Goal: Find specific page/section: Find specific page/section

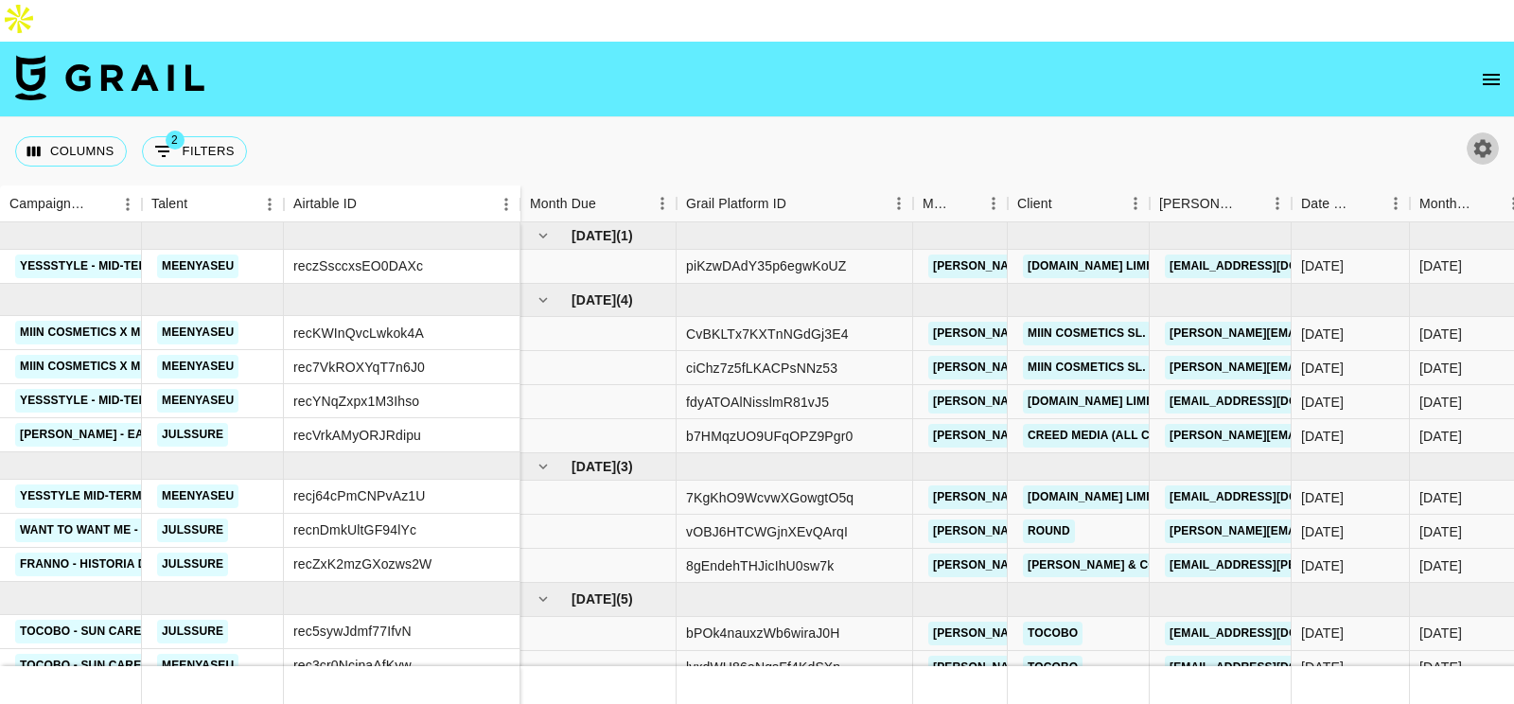
click at [1473, 137] on icon "button" at bounding box center [1482, 148] width 23 height 23
select select "[DATE]"
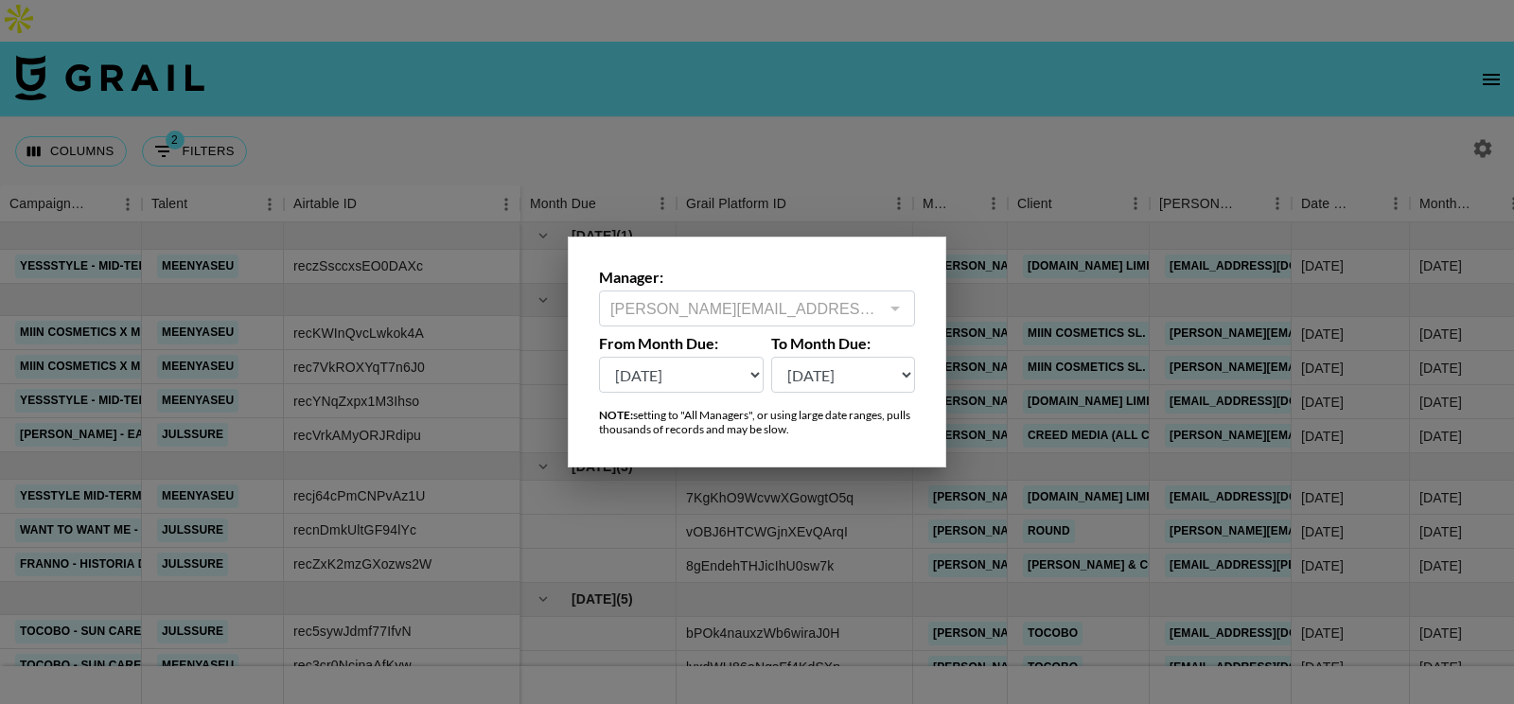
click at [750, 381] on select "[DATE] [DATE] '[DATE] May '[DATE] Mar '[DATE] Jan '[DATE] Nov '[DATE] Sep '[DAT…" at bounding box center [681, 375] width 165 height 36
click at [907, 124] on div at bounding box center [757, 352] width 1514 height 704
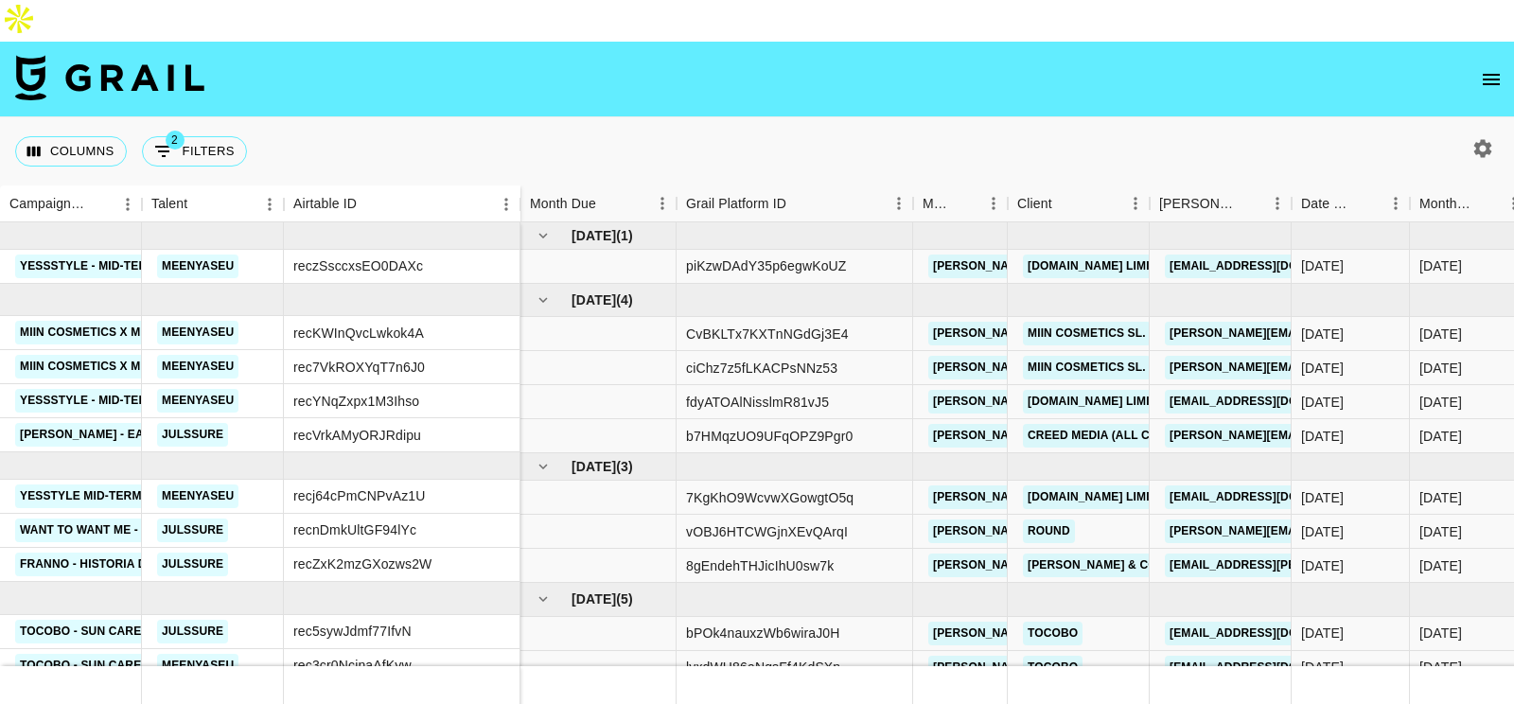
click at [135, 55] on img at bounding box center [109, 77] width 189 height 45
click at [1485, 139] on icon "button" at bounding box center [1483, 148] width 18 height 18
select select "[DATE]"
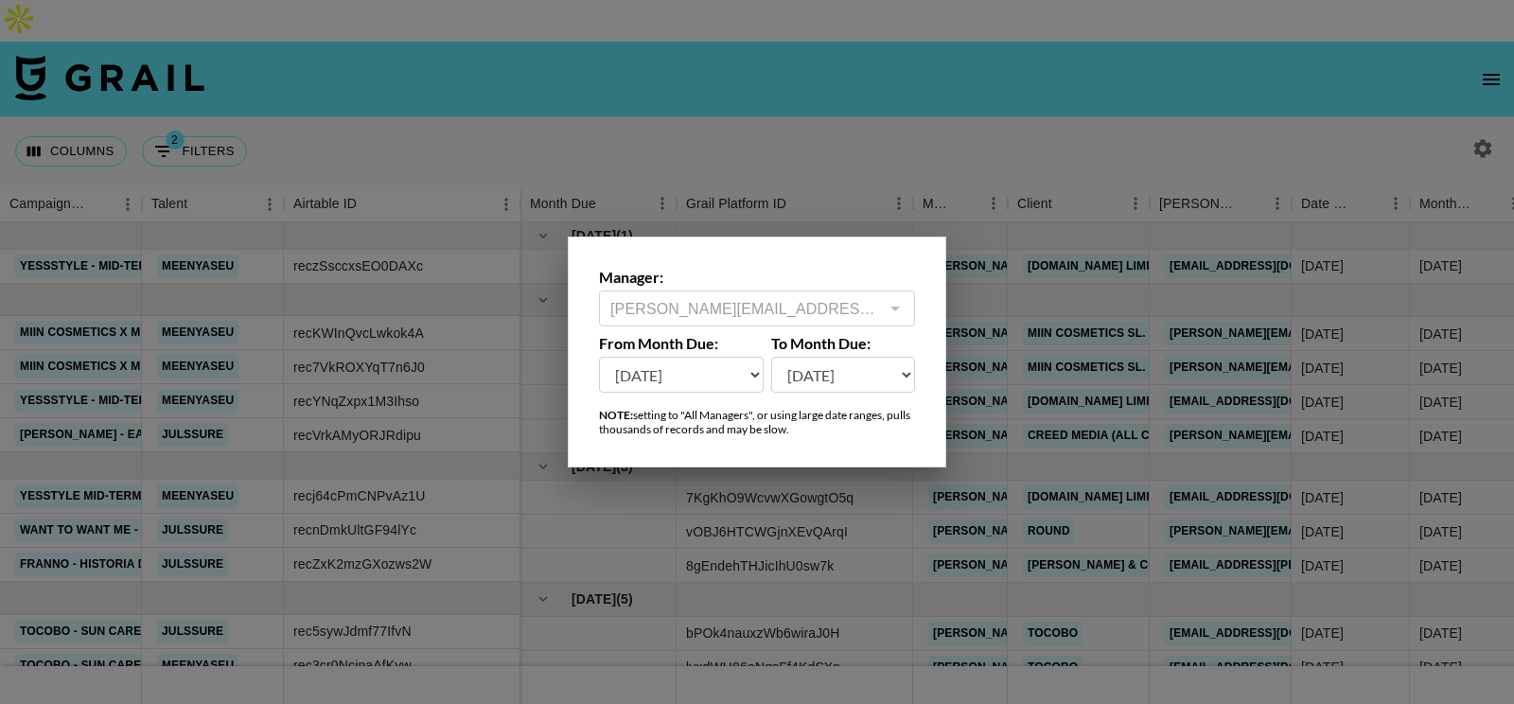
click at [911, 312] on div "ana.gonzalez@grail-talent.com ​" at bounding box center [757, 308] width 316 height 36
click at [881, 312] on div "ana.gonzalez@grail-talent.com ​" at bounding box center [757, 308] width 316 height 36
click at [919, 311] on div "Manager: [PERSON_NAME][EMAIL_ADDRESS][PERSON_NAME][DOMAIN_NAME] ​ From Month Du…" at bounding box center [757, 352] width 378 height 231
click at [889, 307] on div at bounding box center [894, 308] width 25 height 26
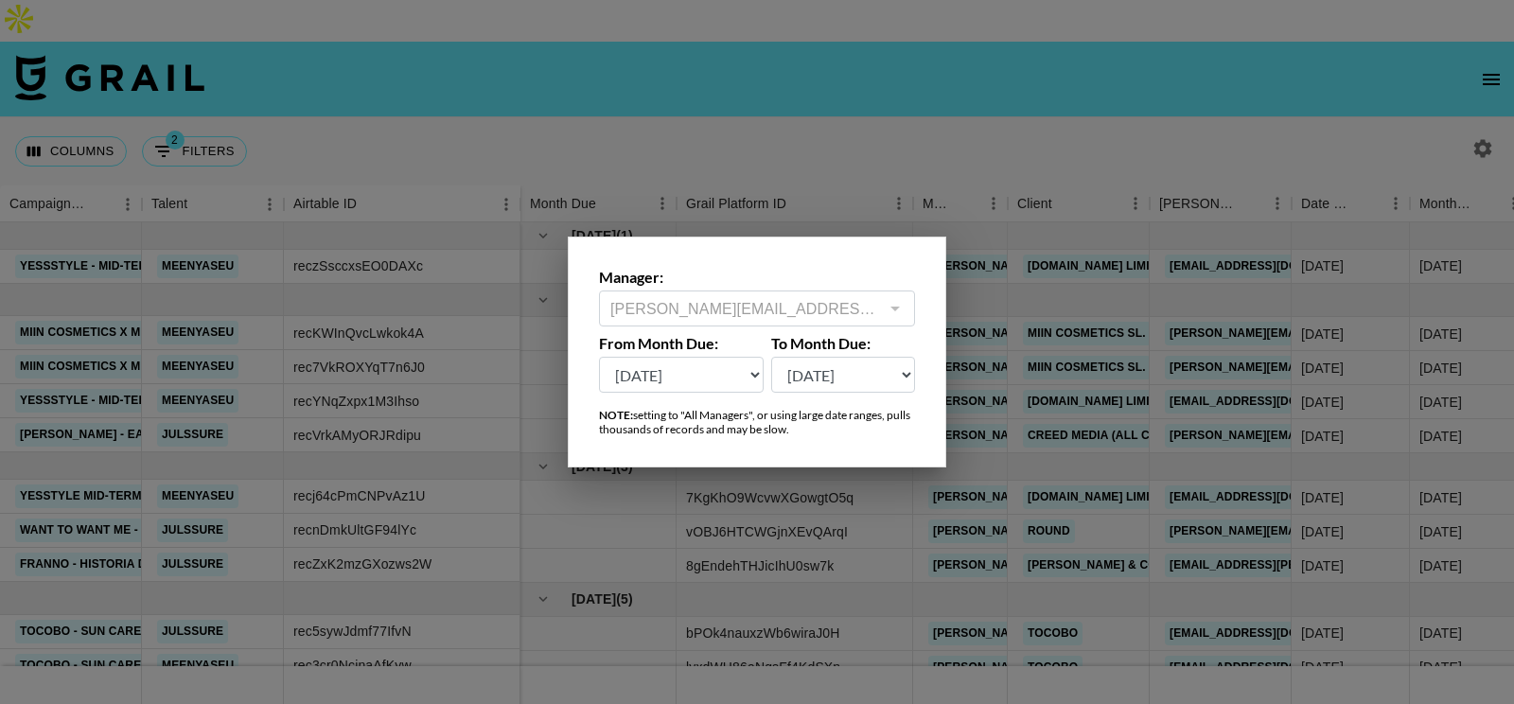
click at [889, 307] on div at bounding box center [894, 308] width 25 height 26
click at [882, 355] on div "To Month Due: Aug '26 Jul '26 Jun '26 May '26 Apr '26 Mar '26 Feb '26 Jan '26 D…" at bounding box center [843, 363] width 145 height 59
click at [882, 319] on div at bounding box center [894, 308] width 25 height 26
click at [946, 187] on div at bounding box center [757, 352] width 1514 height 704
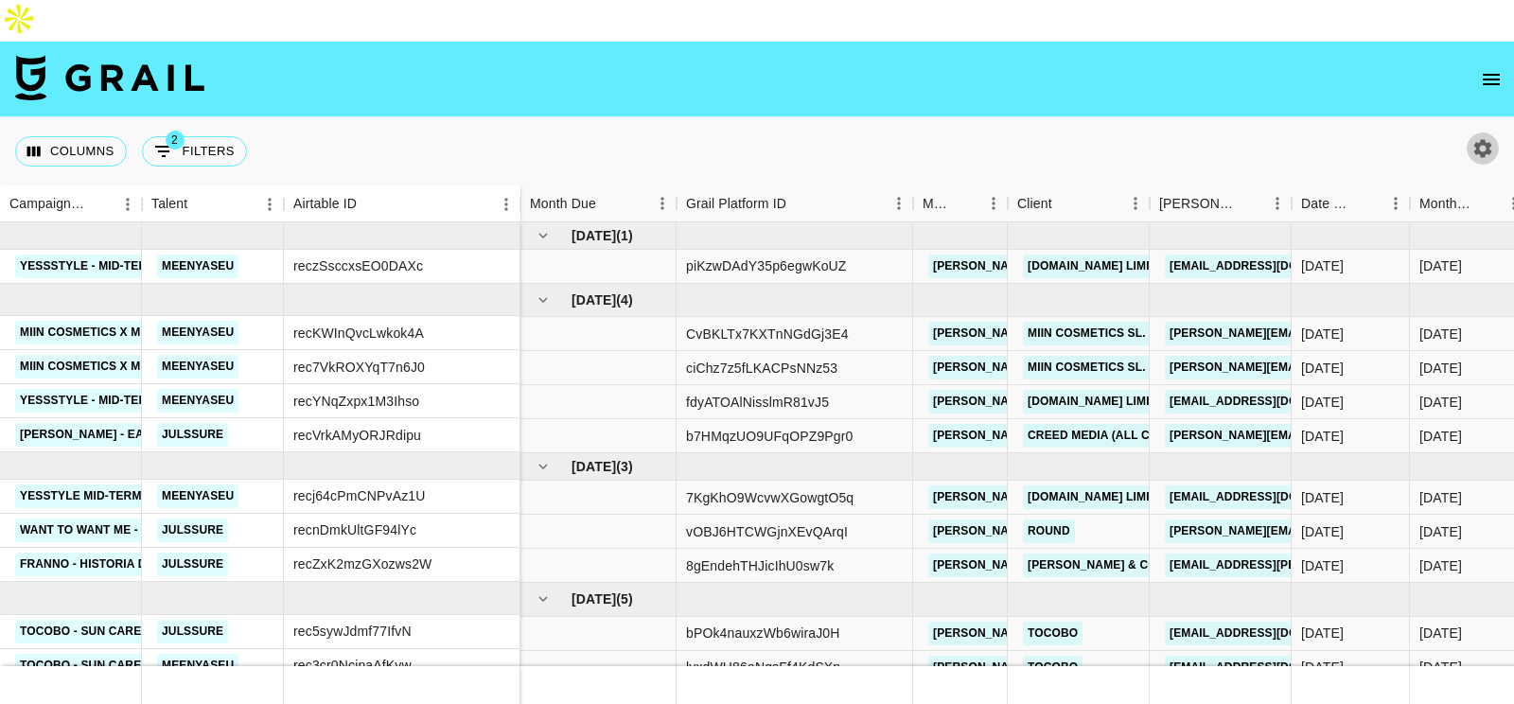
click at [1482, 137] on icon "button" at bounding box center [1482, 148] width 23 height 23
select select "[DATE]"
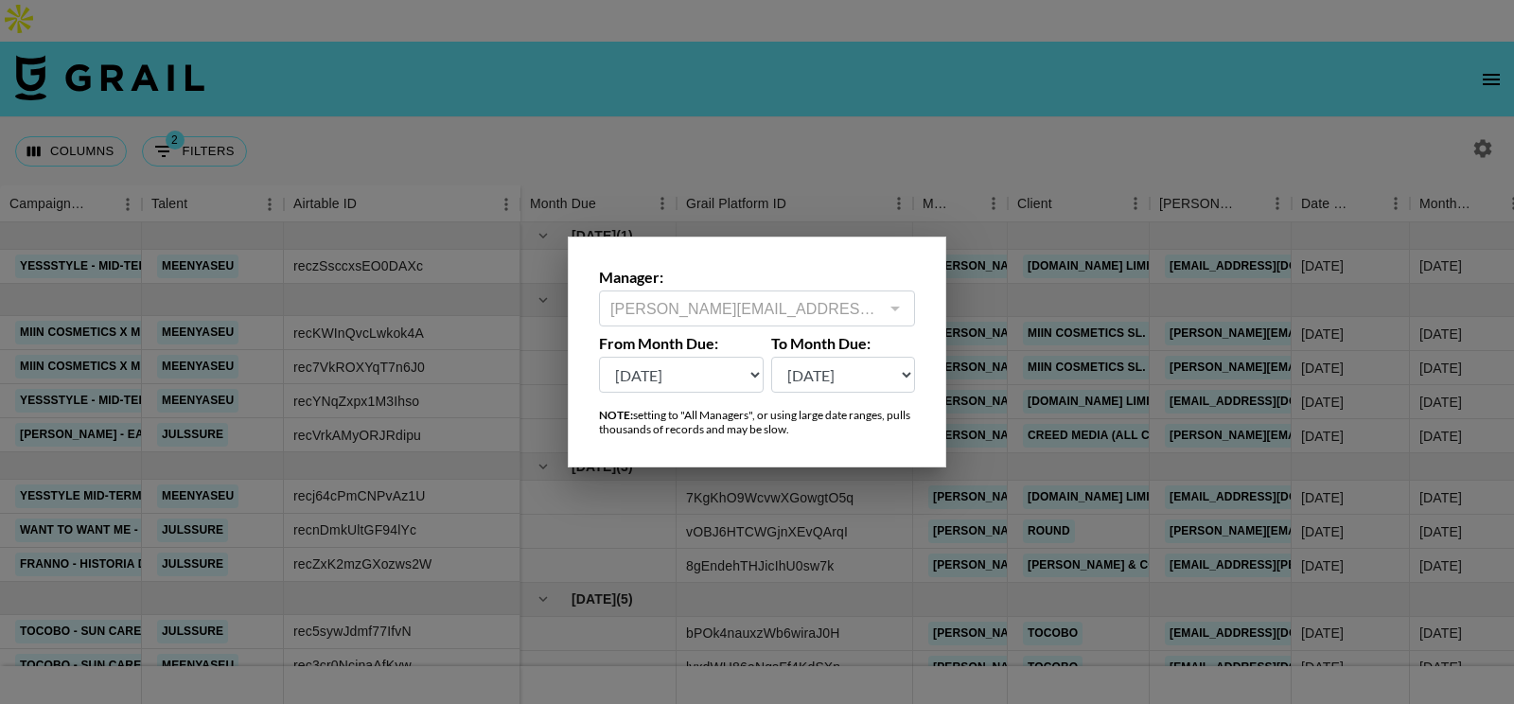
click at [904, 295] on div at bounding box center [894, 308] width 25 height 26
click at [871, 322] on div "ana.gonzalez@grail-talent.com ​" at bounding box center [757, 308] width 316 height 36
drag, startPoint x: 898, startPoint y: 187, endPoint x: 727, endPoint y: 563, distance: 412.8
click at [727, 563] on div at bounding box center [757, 352] width 1514 height 704
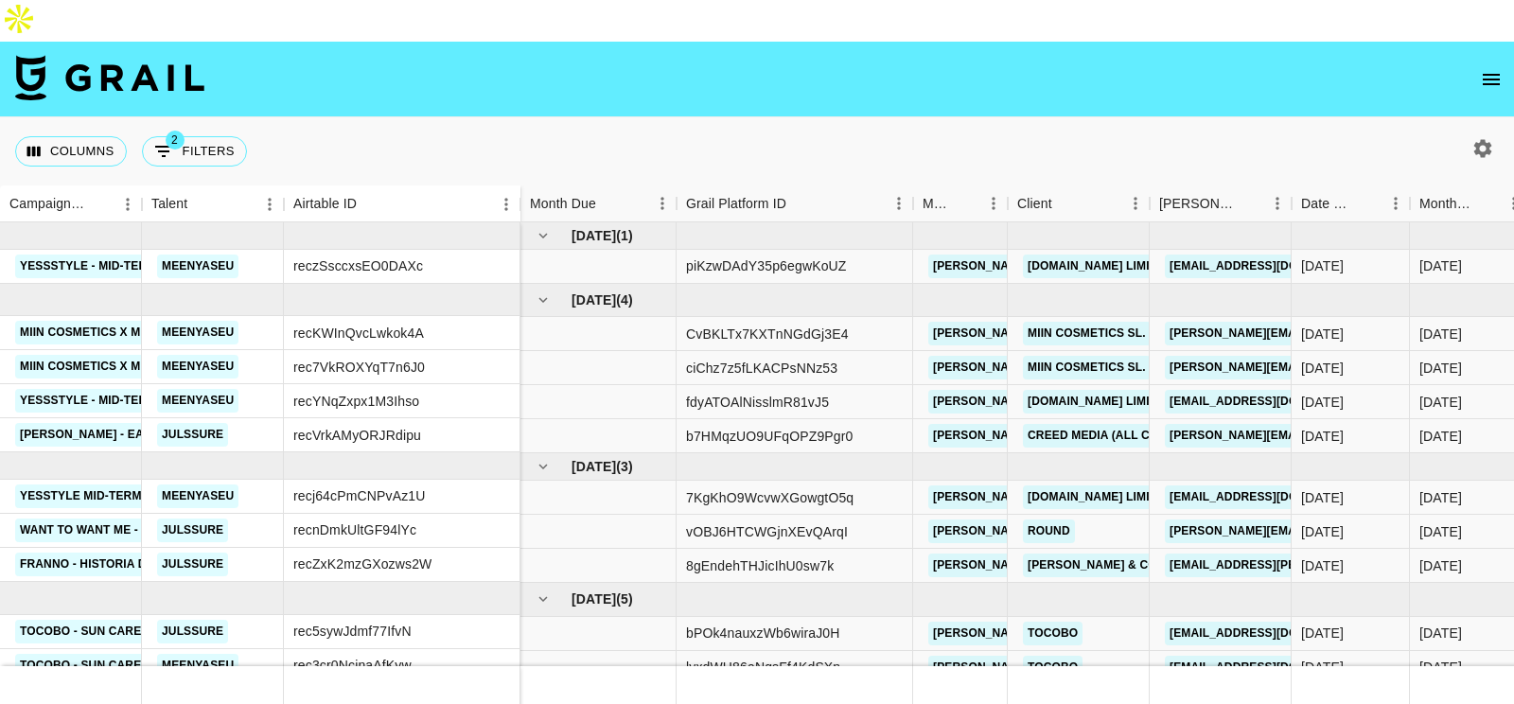
click at [1478, 139] on icon "button" at bounding box center [1483, 148] width 18 height 18
select select "[DATE]"
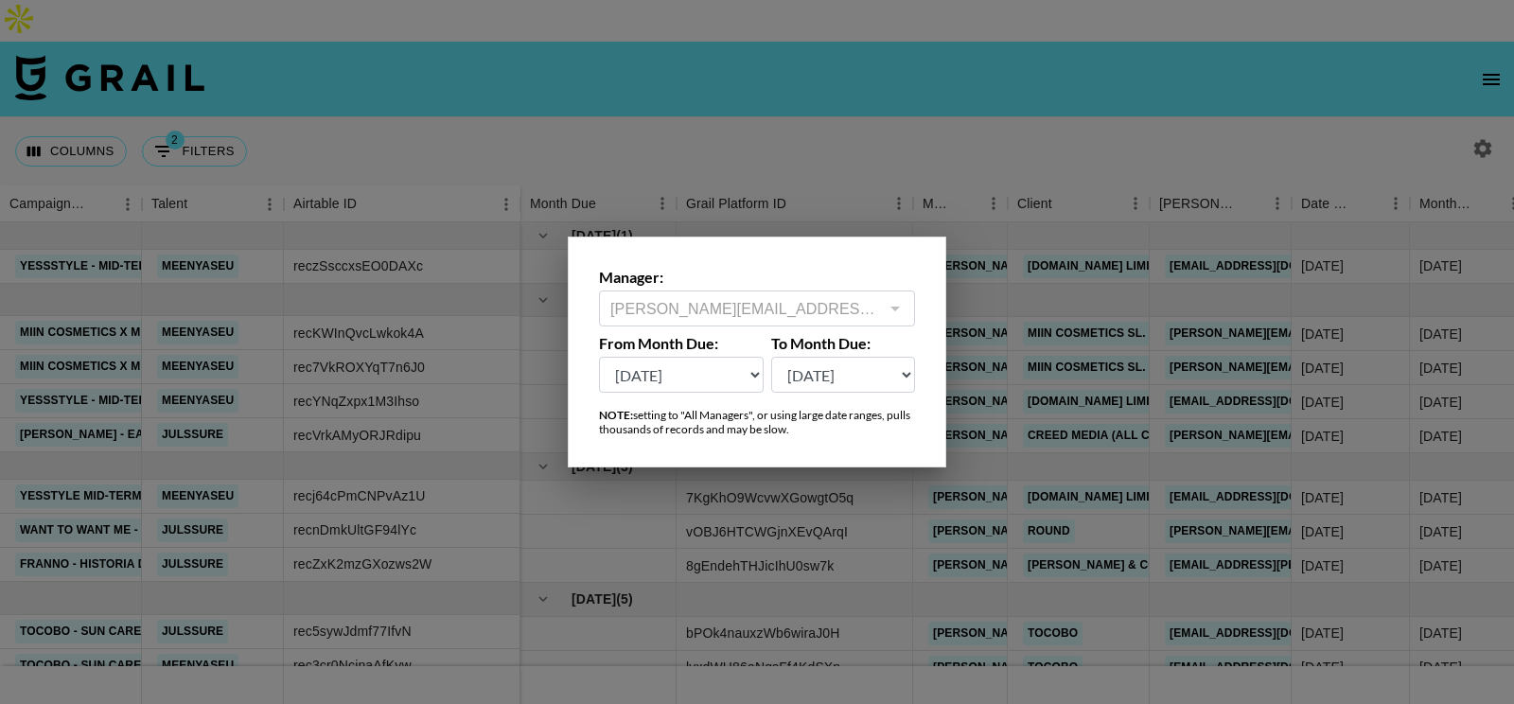
drag, startPoint x: 601, startPoint y: 276, endPoint x: 737, endPoint y: 455, distance: 224.8
click at [737, 455] on div "Manager: [PERSON_NAME][EMAIL_ADDRESS][PERSON_NAME][DOMAIN_NAME] ​ From Month Du…" at bounding box center [757, 352] width 378 height 231
click at [767, 290] on div "ana.gonzalez@grail-talent.com ​" at bounding box center [757, 308] width 316 height 36
click at [762, 200] on div at bounding box center [757, 352] width 1514 height 704
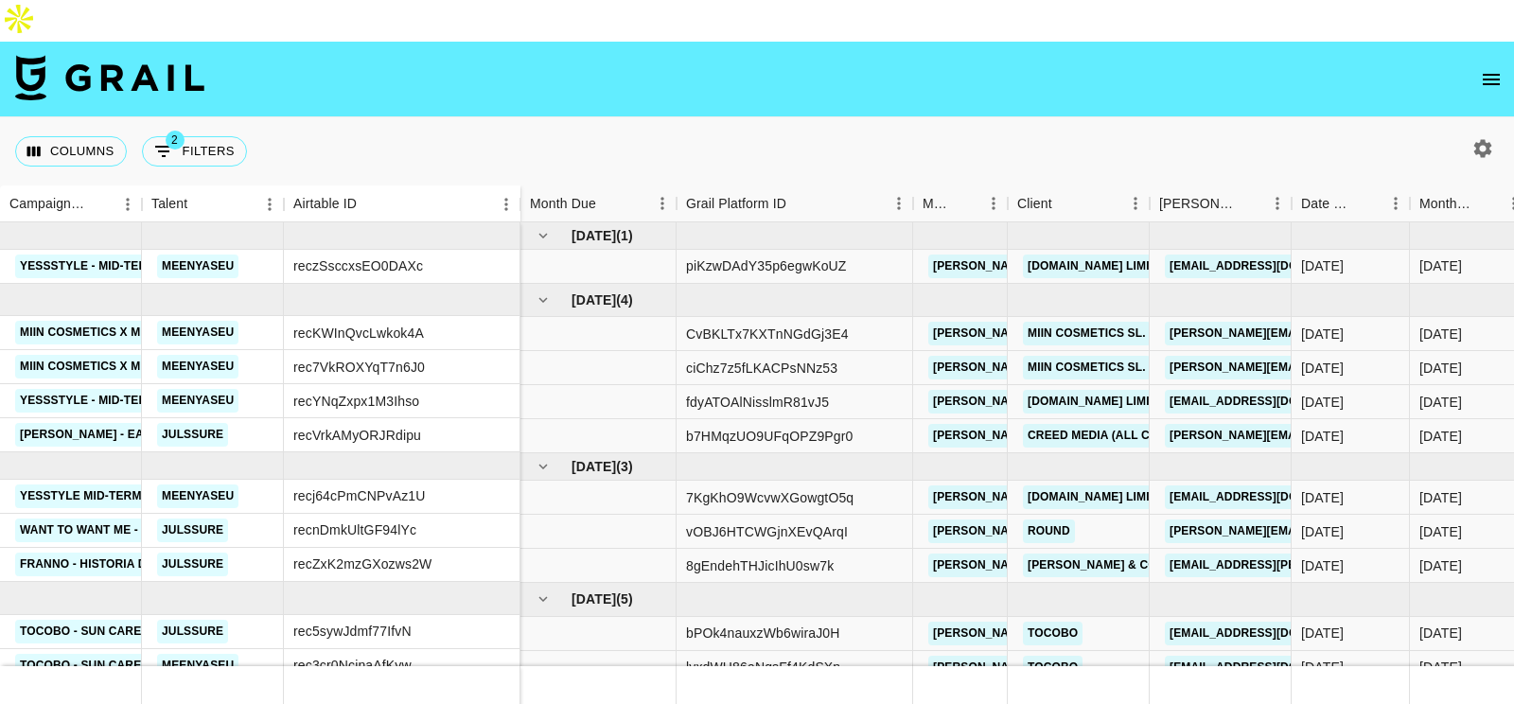
click at [1488, 139] on icon "button" at bounding box center [1483, 148] width 18 height 18
click at [1480, 139] on icon "button" at bounding box center [1483, 148] width 18 height 18
select select "[DATE]"
